Goal: Task Accomplishment & Management: Manage account settings

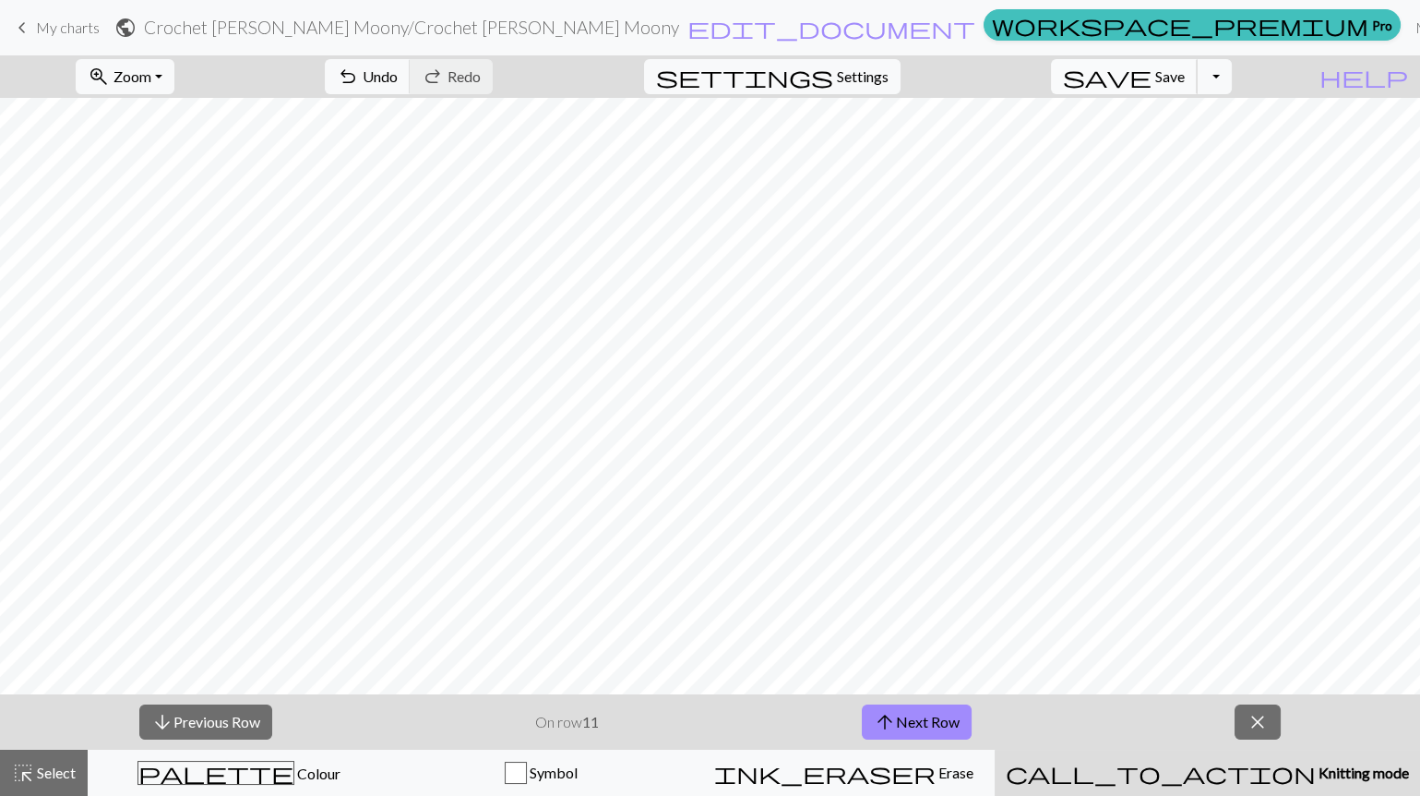
click at [1178, 61] on button "save Save Save" at bounding box center [1124, 76] width 147 height 35
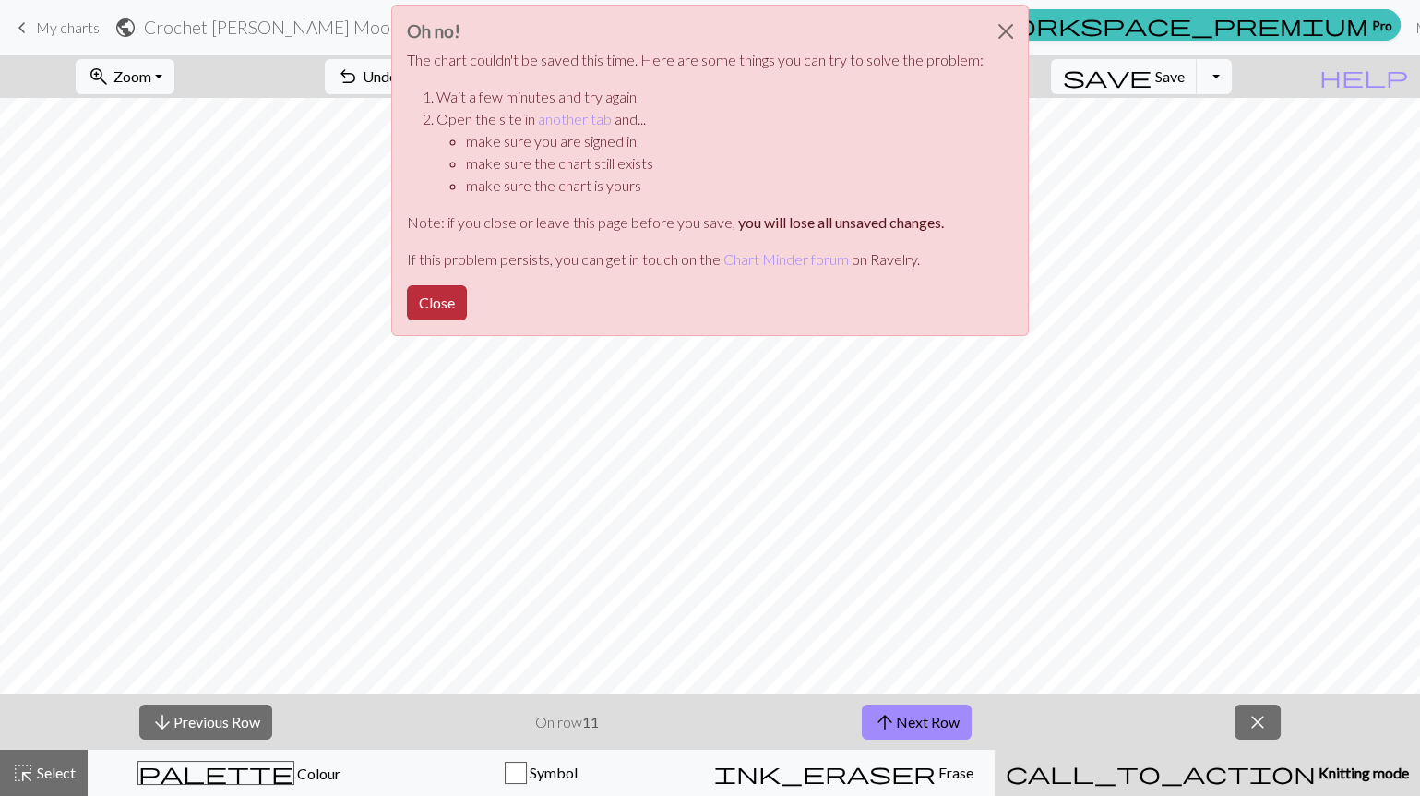
click at [449, 302] on button "Close" at bounding box center [437, 302] width 60 height 35
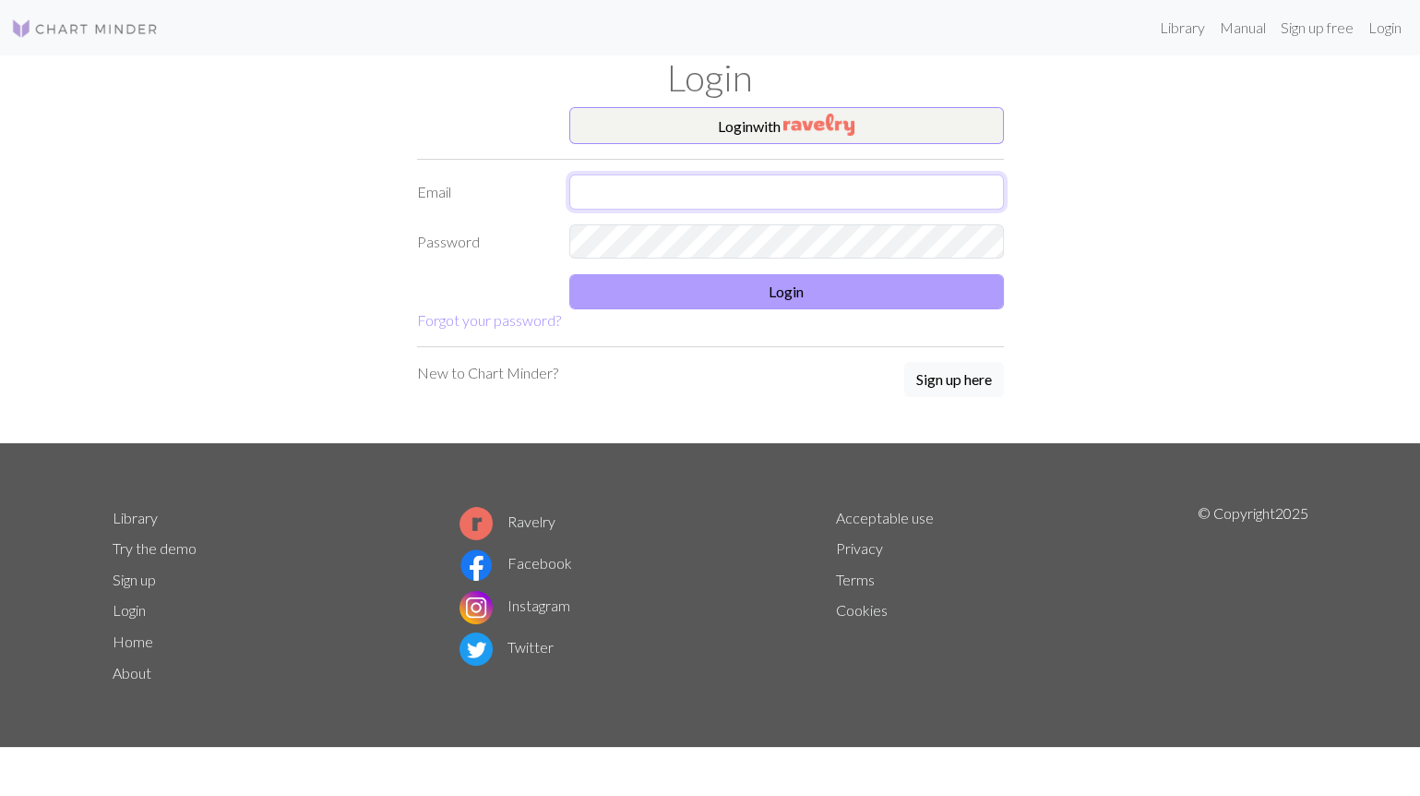
type input "[EMAIL_ADDRESS][DOMAIN_NAME]"
click at [746, 280] on button "Login" at bounding box center [786, 291] width 435 height 35
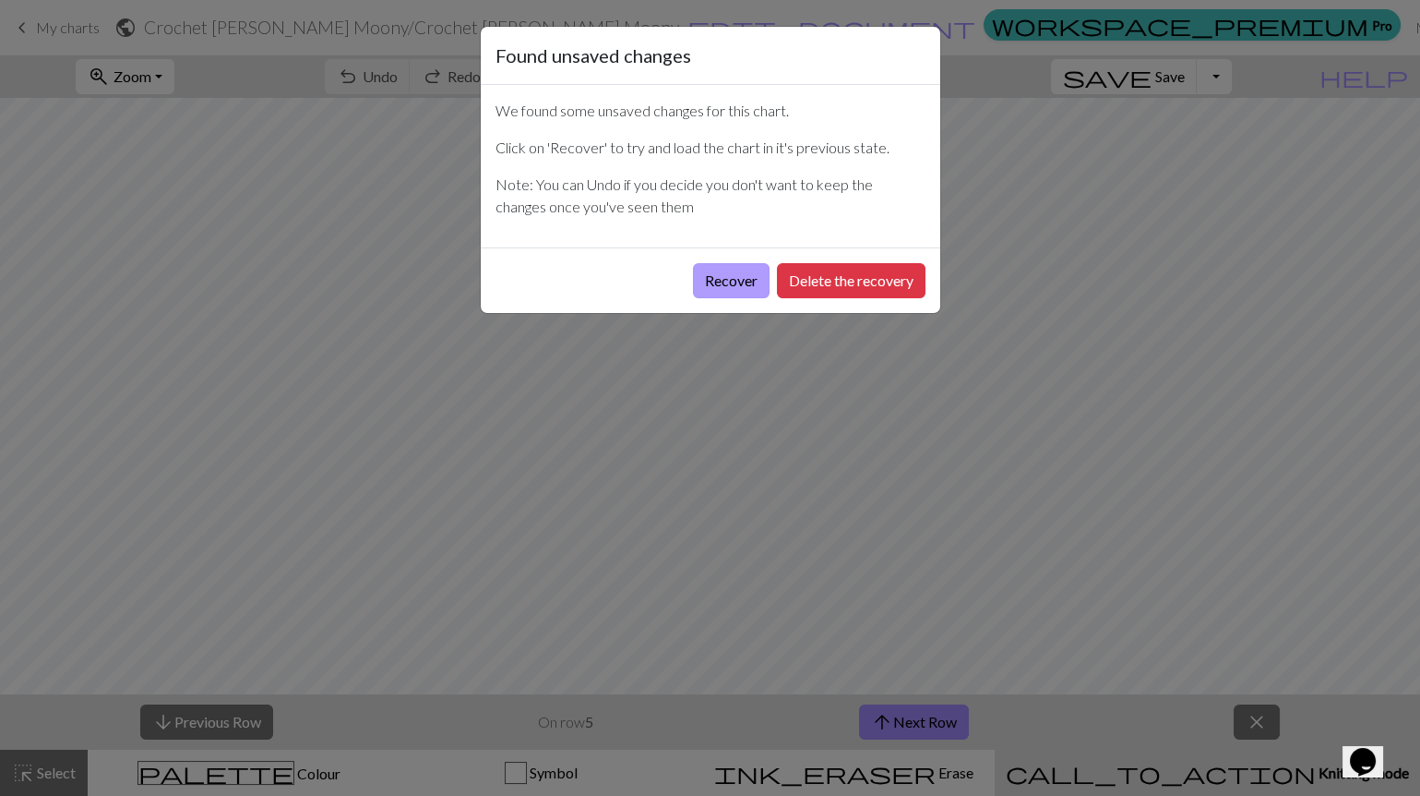
click at [726, 279] on button "Recover" at bounding box center [731, 280] width 77 height 35
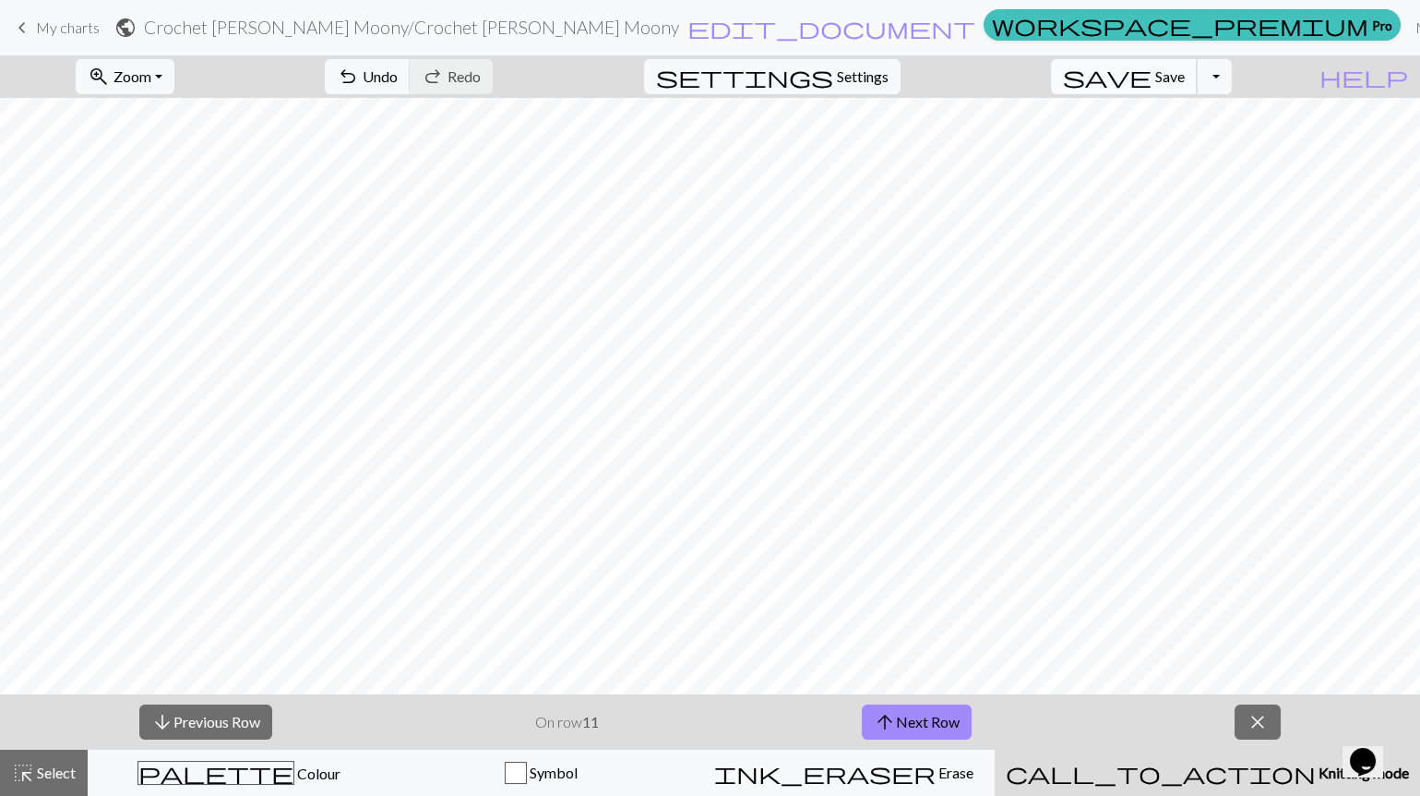
click at [1185, 69] on span "Save" at bounding box center [1170, 76] width 30 height 18
click at [64, 30] on span "My charts" at bounding box center [68, 27] width 64 height 18
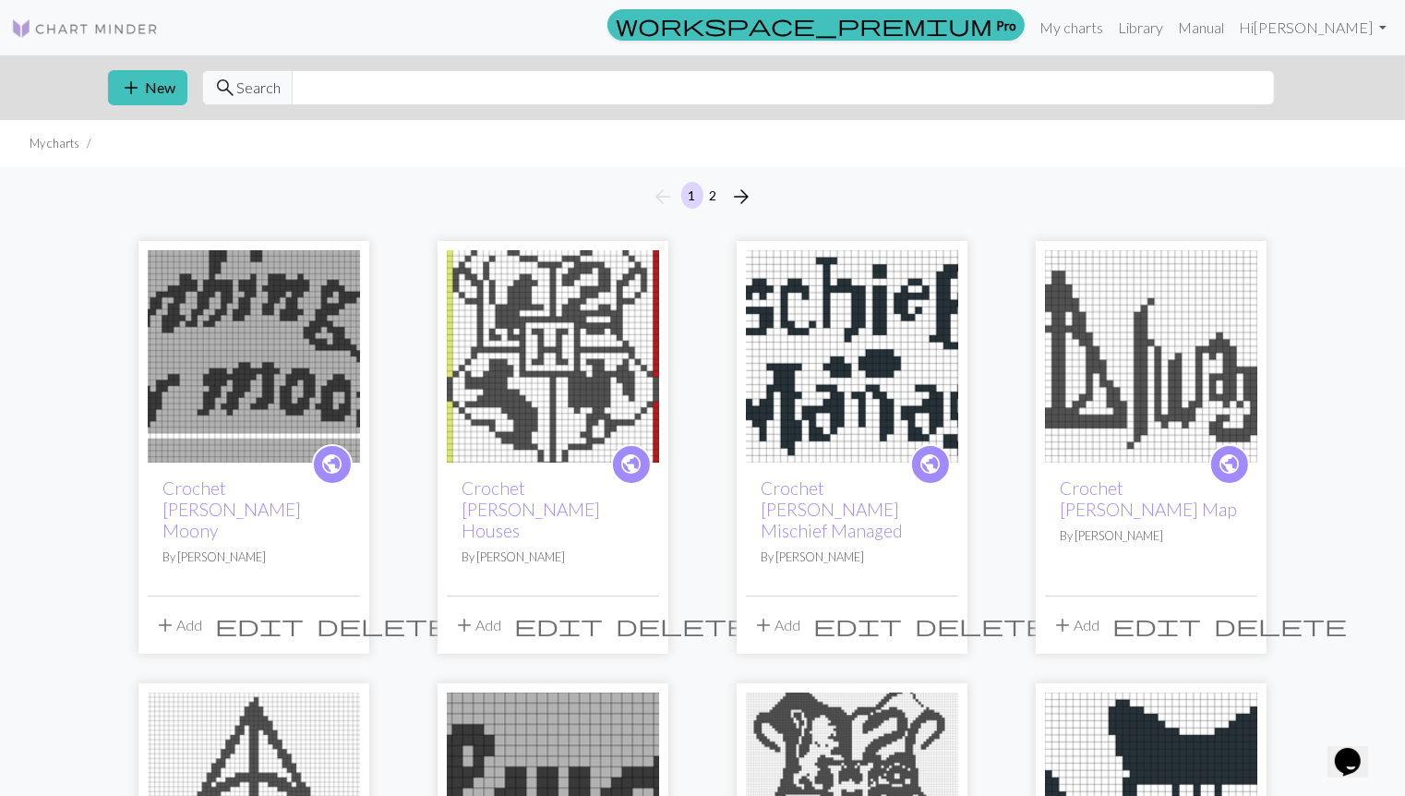
click at [588, 356] on img at bounding box center [553, 356] width 212 height 212
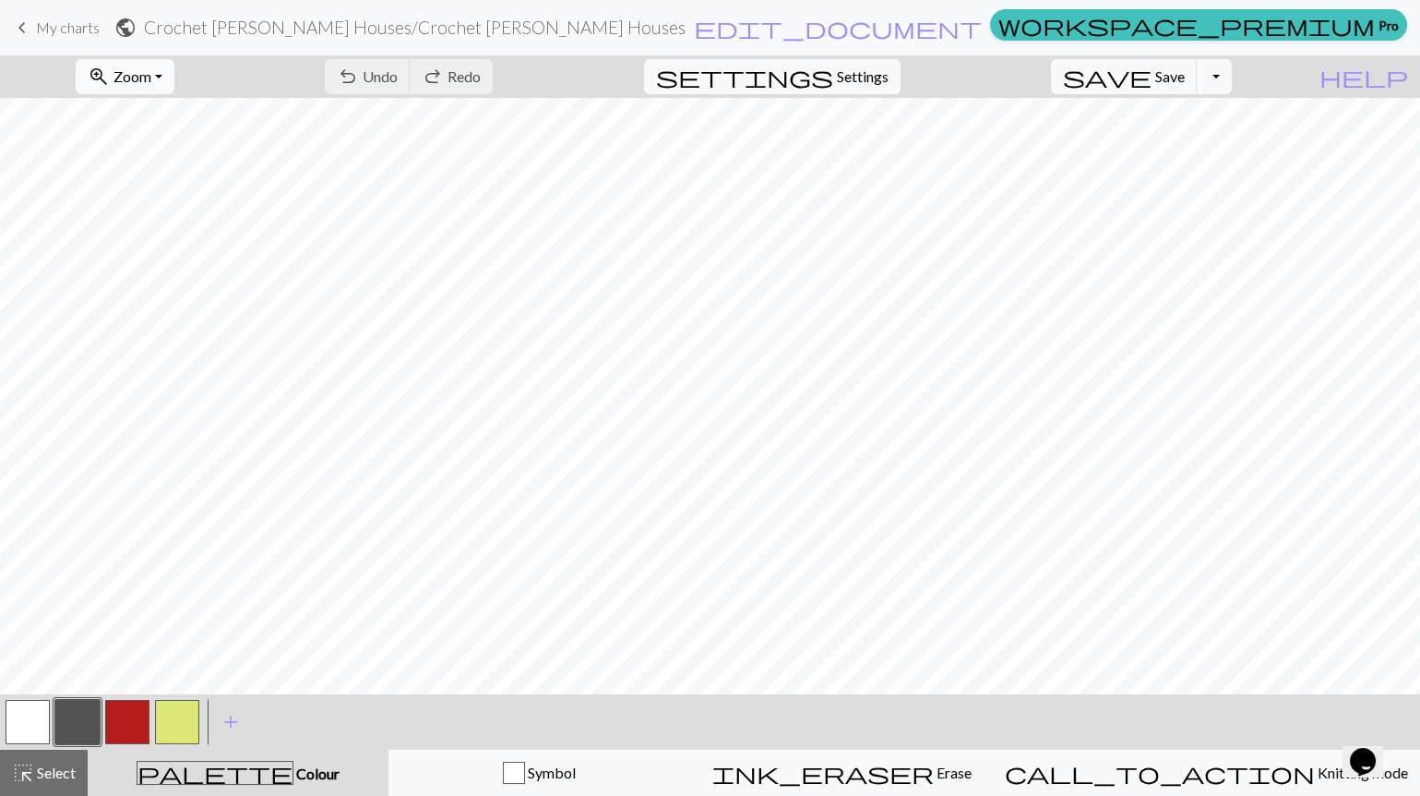
click at [151, 74] on span "Zoom" at bounding box center [133, 76] width 38 height 18
click at [183, 117] on button "Fit all" at bounding box center [150, 117] width 146 height 30
click at [77, 33] on span "My charts" at bounding box center [68, 27] width 64 height 18
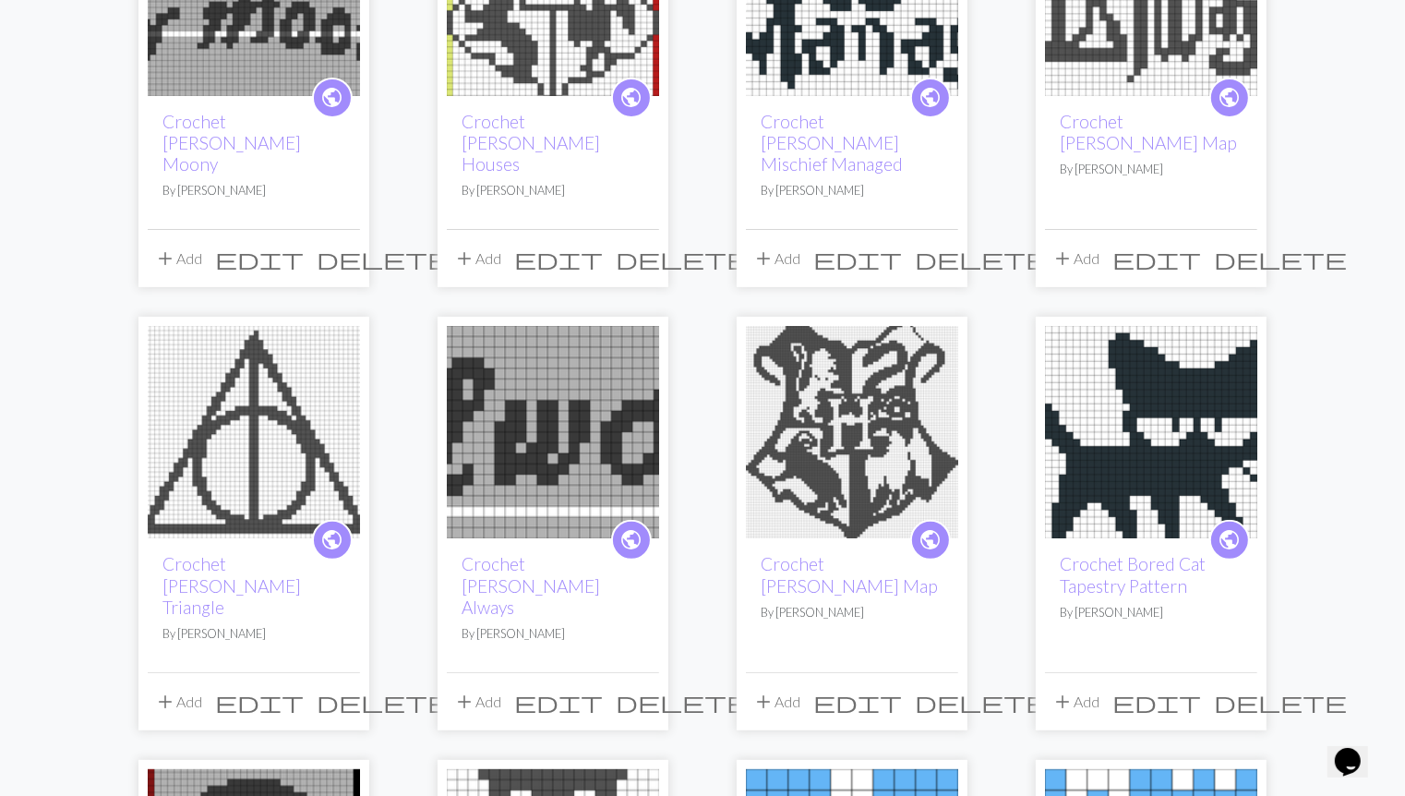
scroll to position [381, 0]
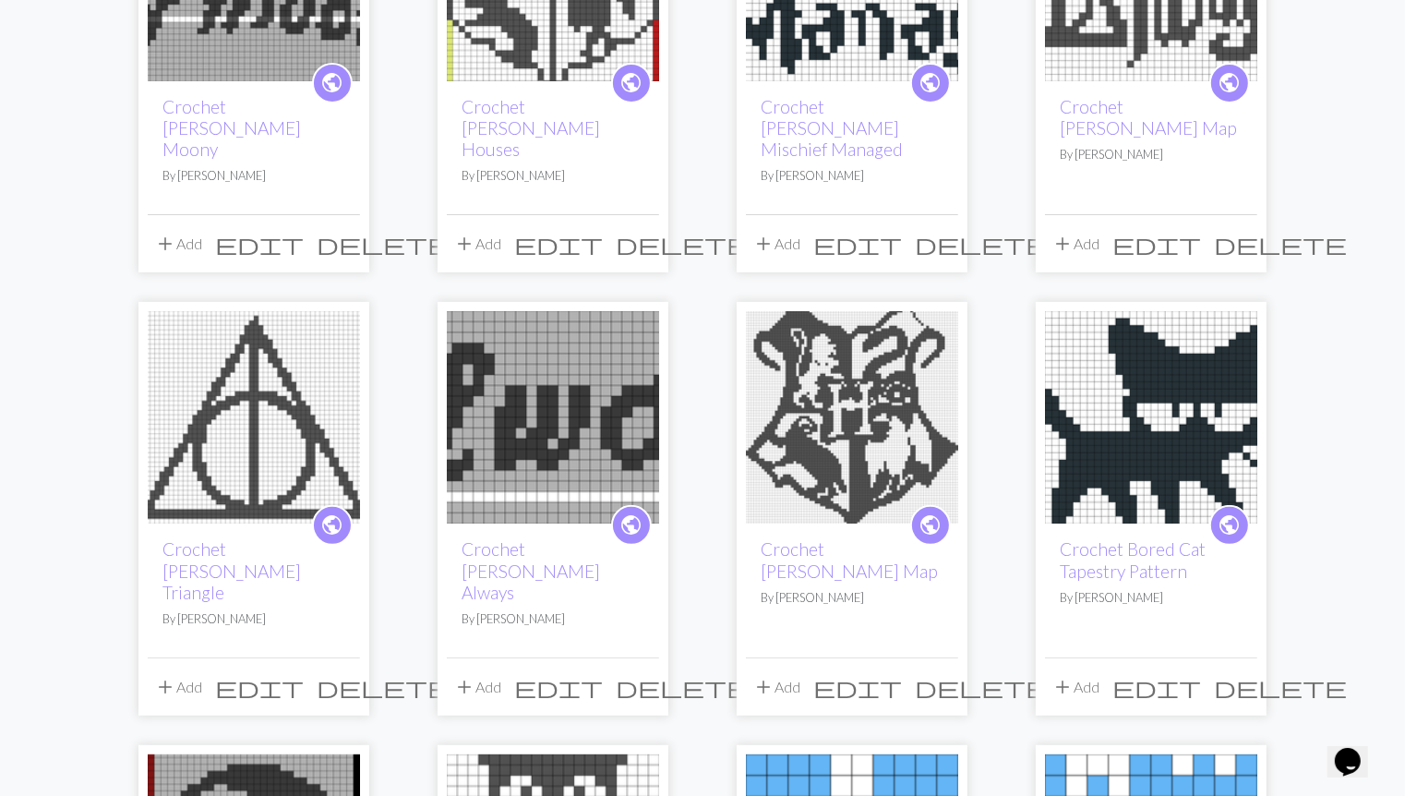
click at [858, 365] on img at bounding box center [852, 417] width 212 height 212
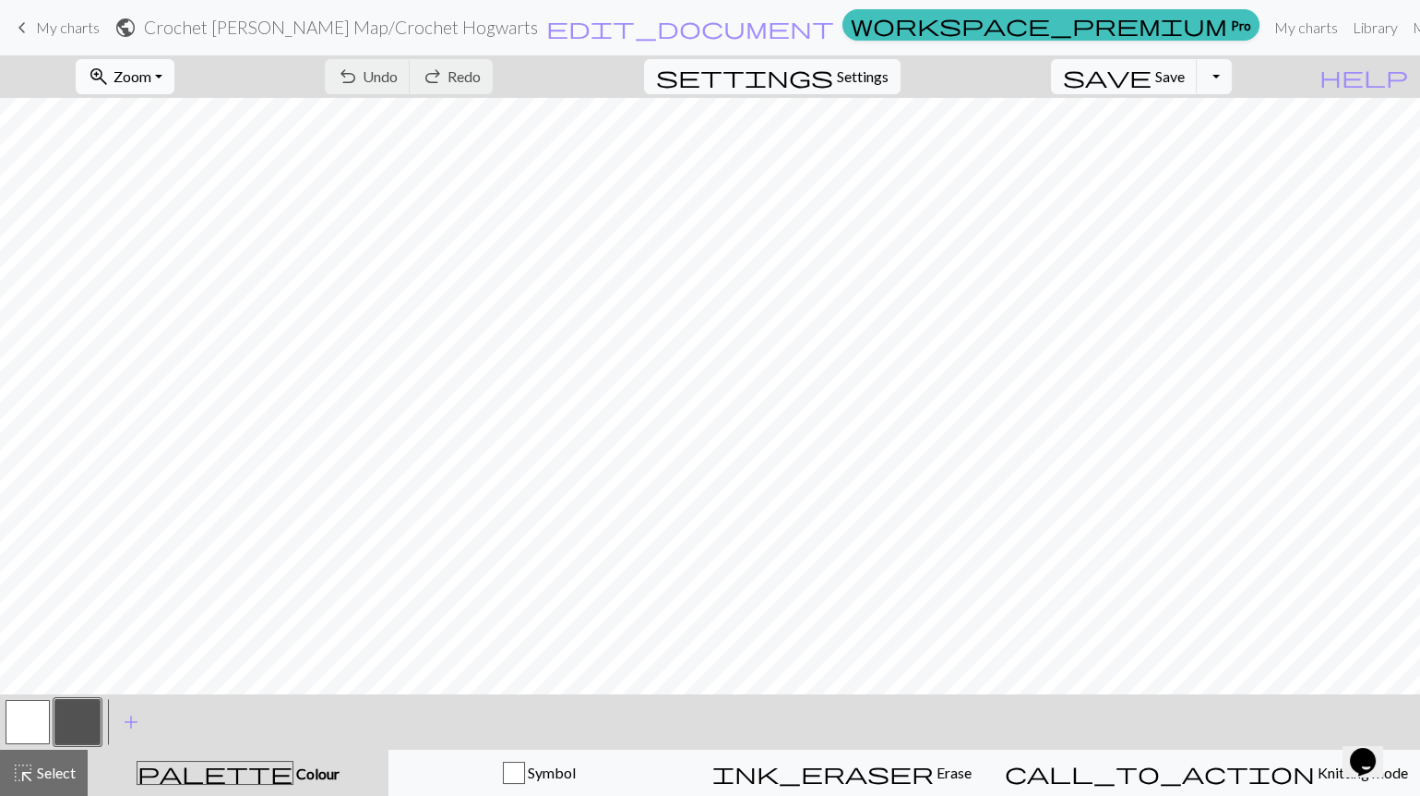
click at [110, 70] on span "zoom_in" at bounding box center [99, 77] width 22 height 26
click at [157, 112] on button "Fit all" at bounding box center [150, 117] width 146 height 30
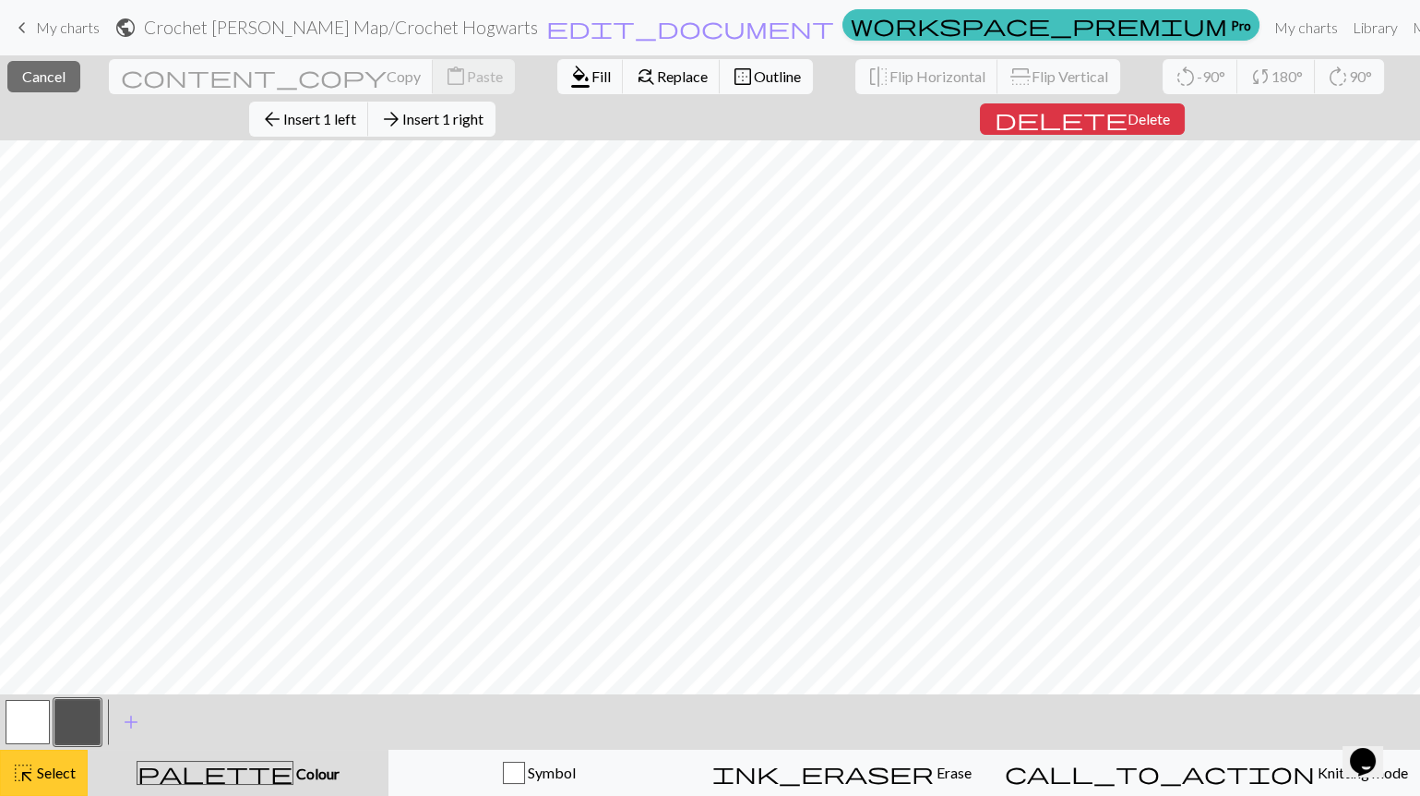
click at [51, 759] on button "highlight_alt Select Select" at bounding box center [44, 772] width 88 height 46
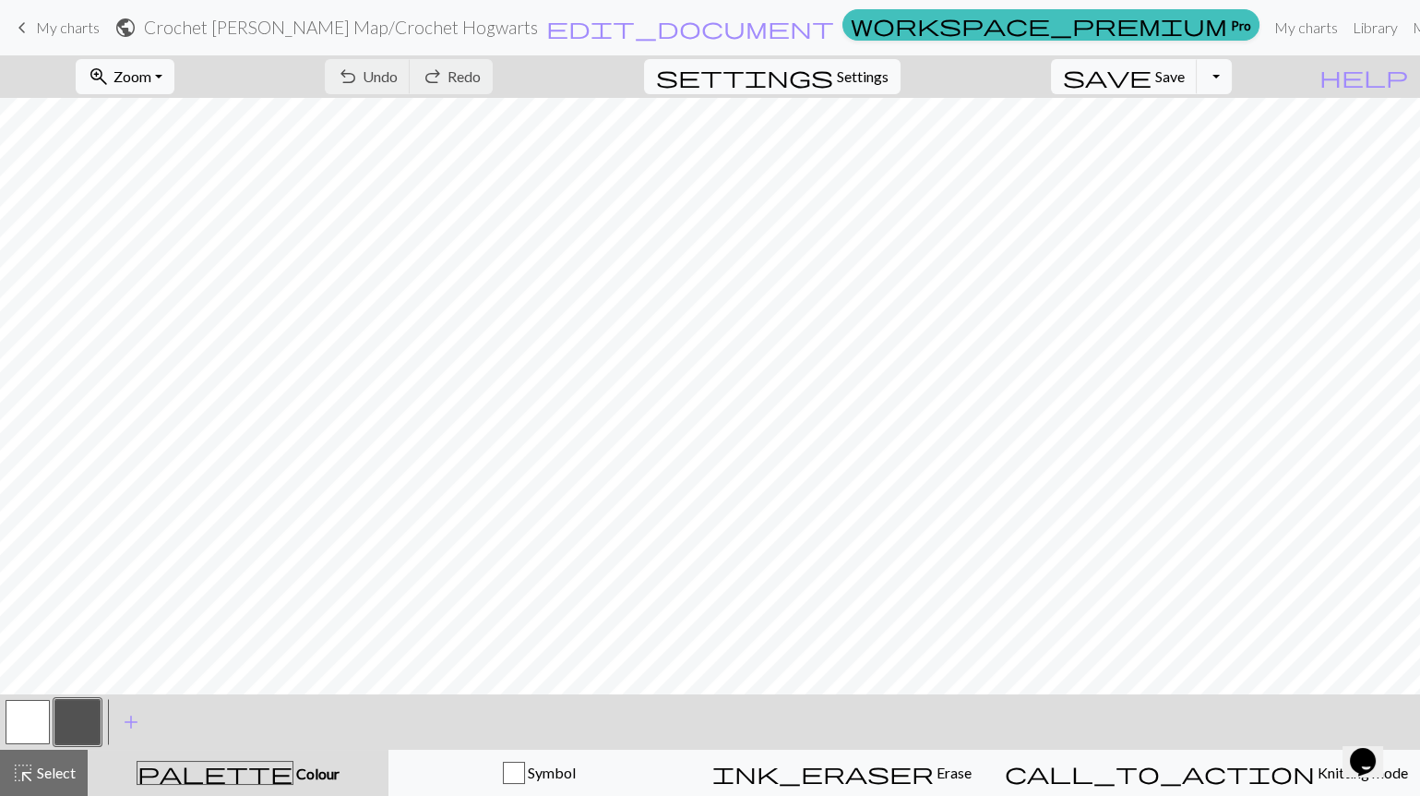
click at [72, 21] on span "My charts" at bounding box center [68, 27] width 64 height 18
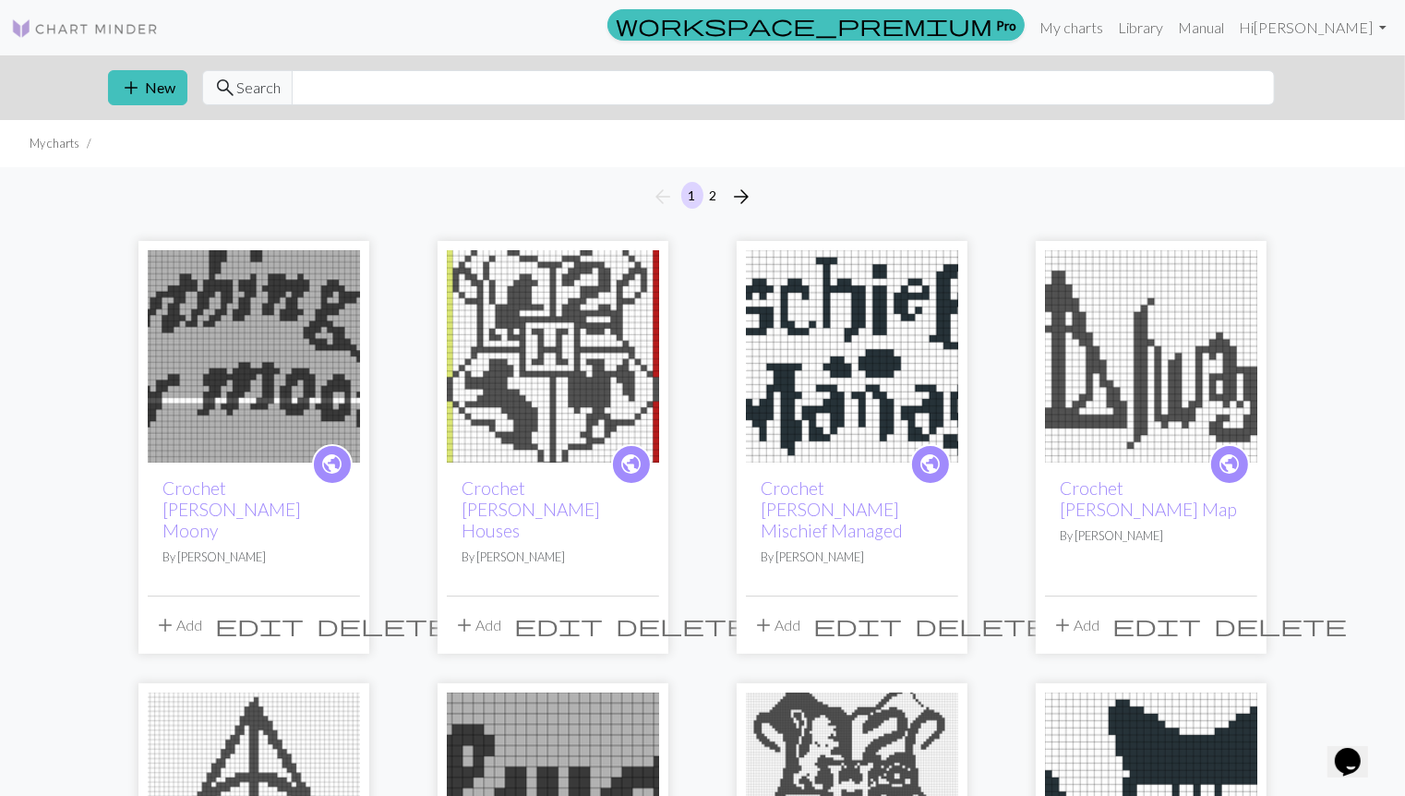
click at [269, 311] on img at bounding box center [254, 356] width 212 height 212
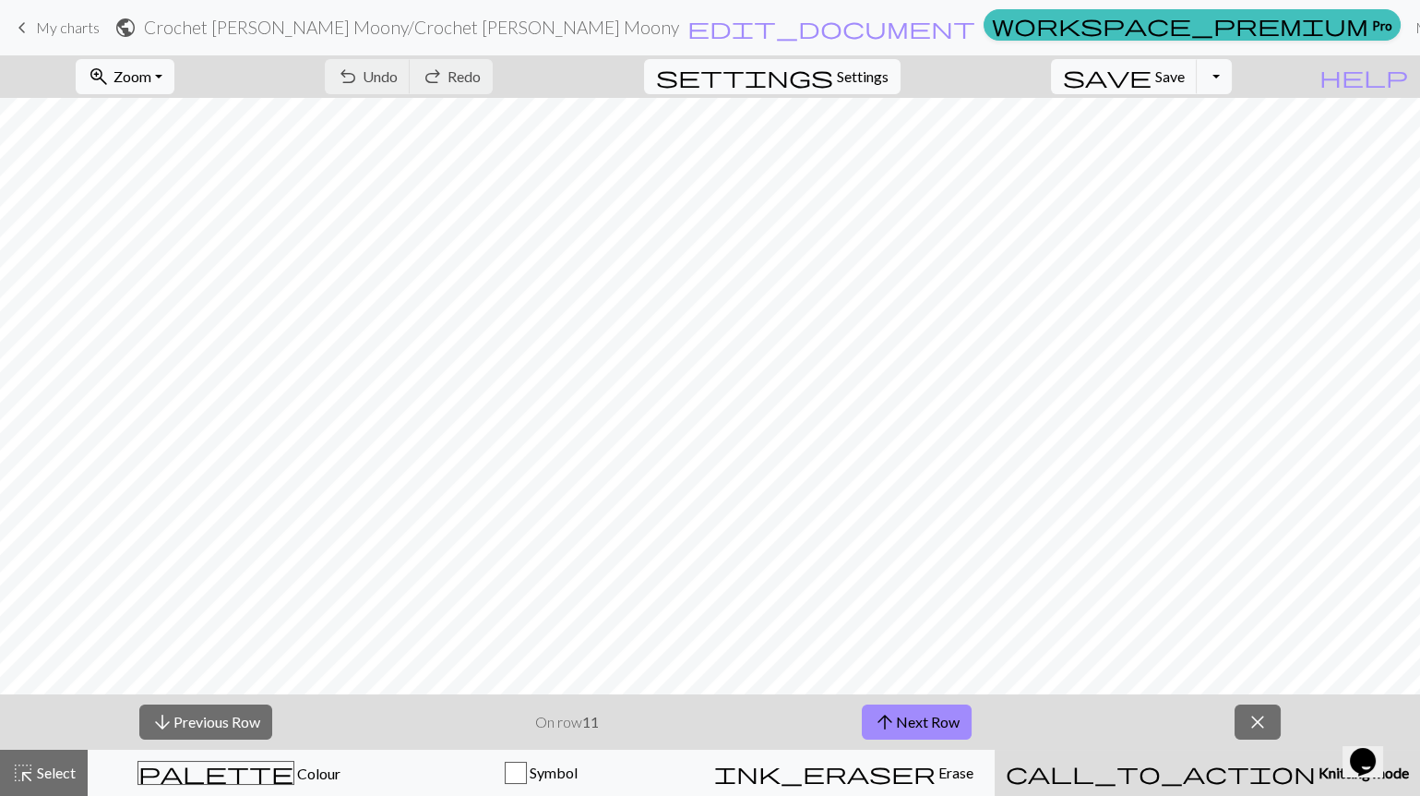
click at [72, 21] on span "My charts" at bounding box center [68, 27] width 64 height 18
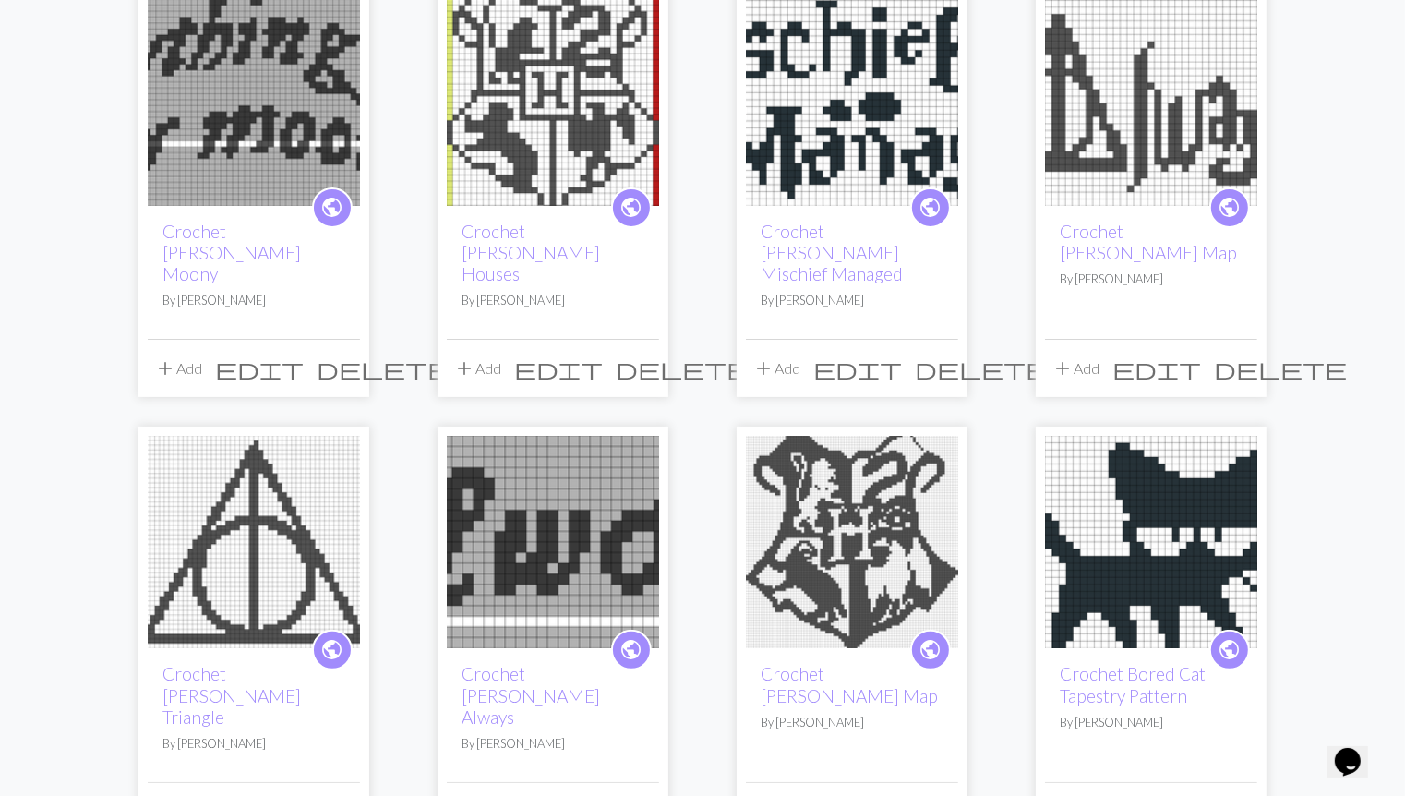
scroll to position [256, 0]
click at [879, 524] on img at bounding box center [852, 543] width 212 height 212
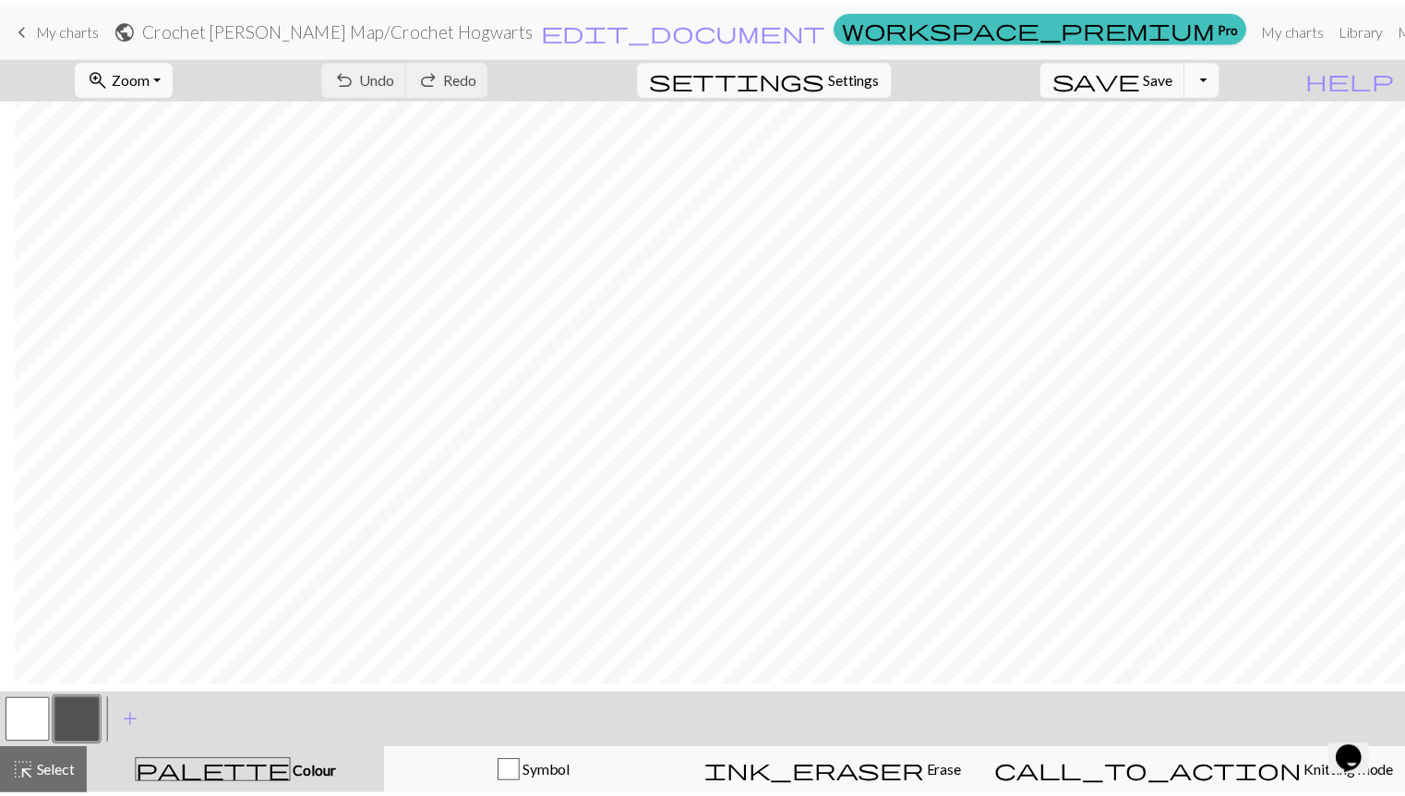
scroll to position [0, 15]
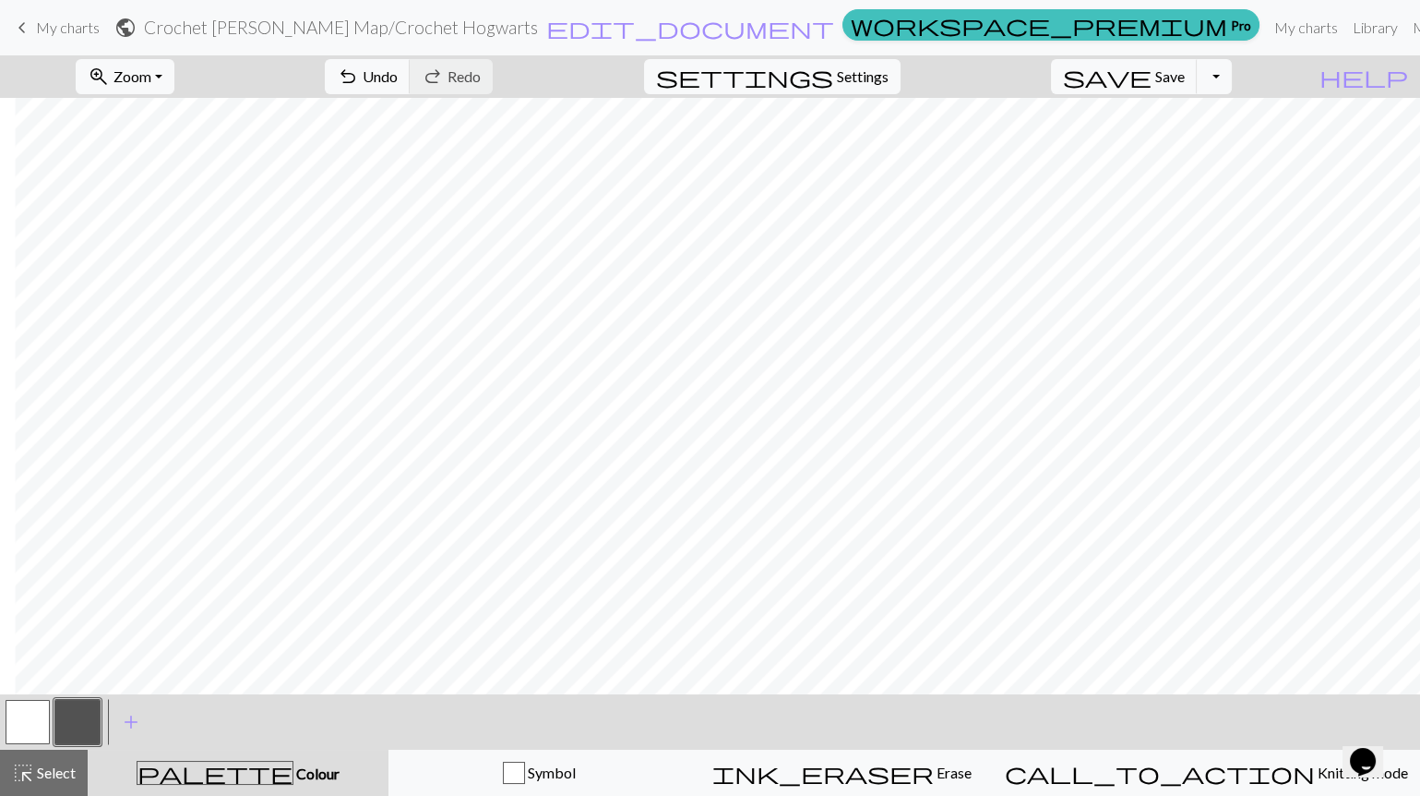
click at [78, 28] on span "My charts" at bounding box center [68, 27] width 64 height 18
click at [1198, 59] on button "save Save Save" at bounding box center [1124, 76] width 147 height 35
click at [64, 24] on span "My charts" at bounding box center [68, 27] width 64 height 18
